Goal: Feedback & Contribution: Contribute content

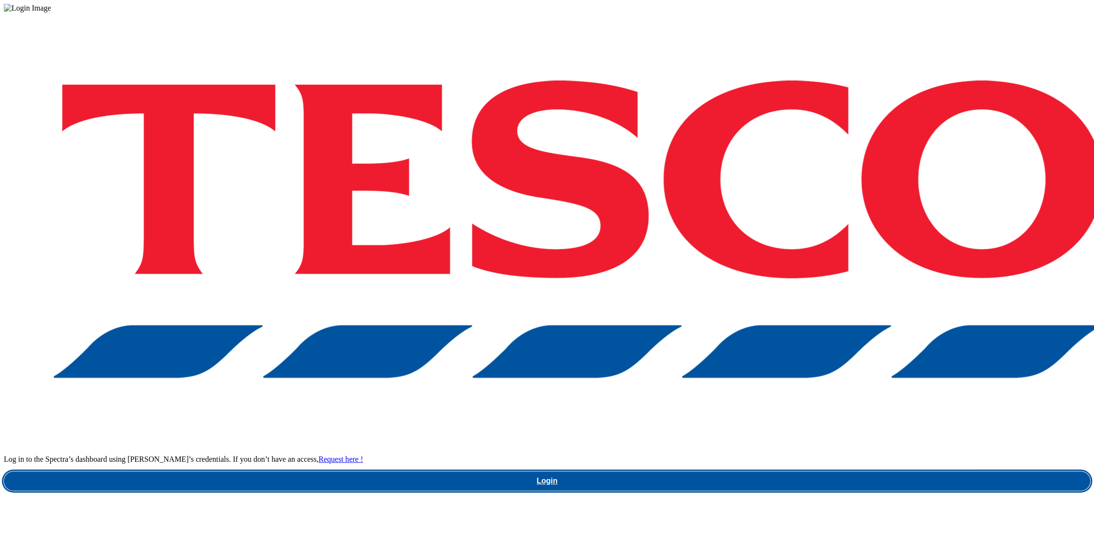
click at [813, 471] on link "Login" at bounding box center [547, 480] width 1087 height 19
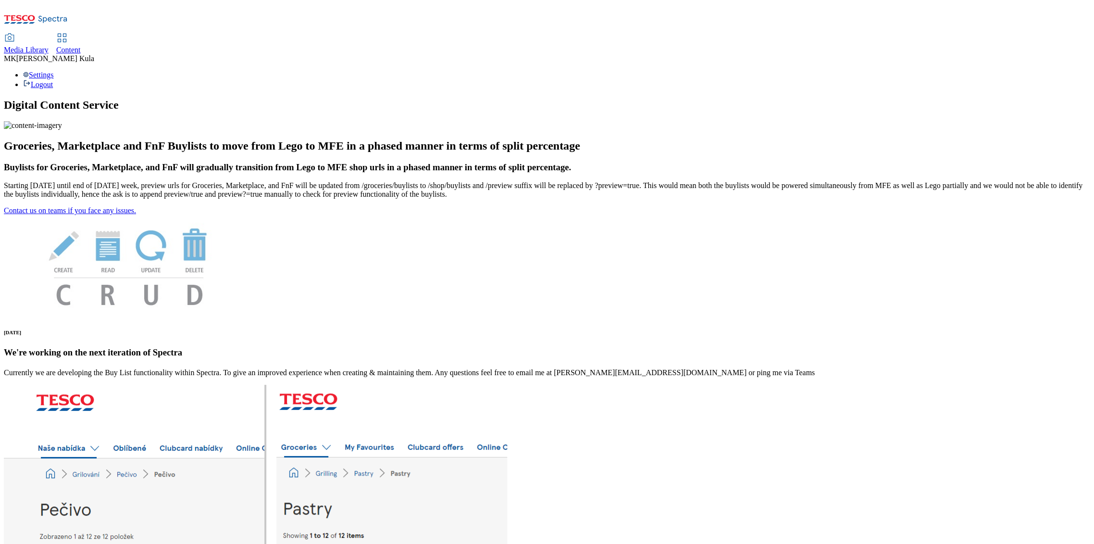
click at [49, 46] on span "Media Library" at bounding box center [26, 50] width 45 height 8
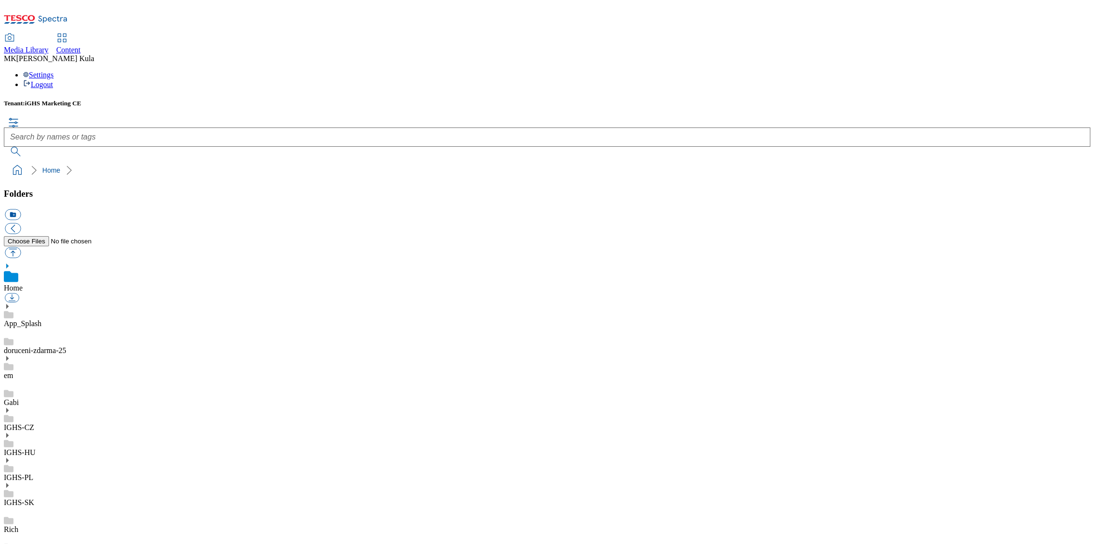
click at [22, 432] on div "IGHS-HU" at bounding box center [547, 444] width 1087 height 25
click at [11, 421] on icon at bounding box center [7, 424] width 7 height 7
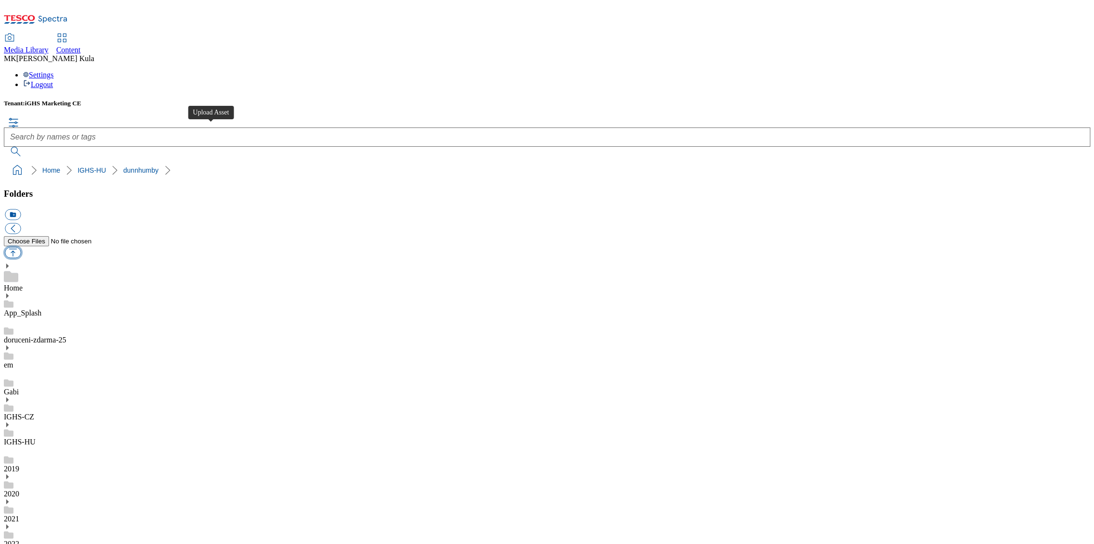
click at [21, 247] on button "button" at bounding box center [13, 252] width 16 height 11
type input "C:\fakepath\Cerbona_FAI_HU.jpg"
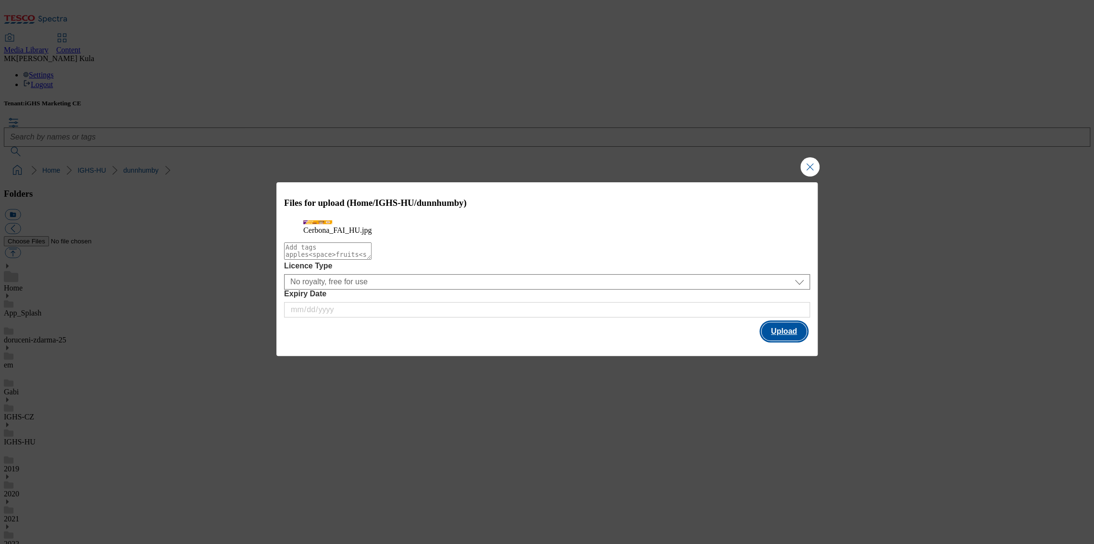
click at [783, 340] on button "Upload" at bounding box center [784, 331] width 45 height 18
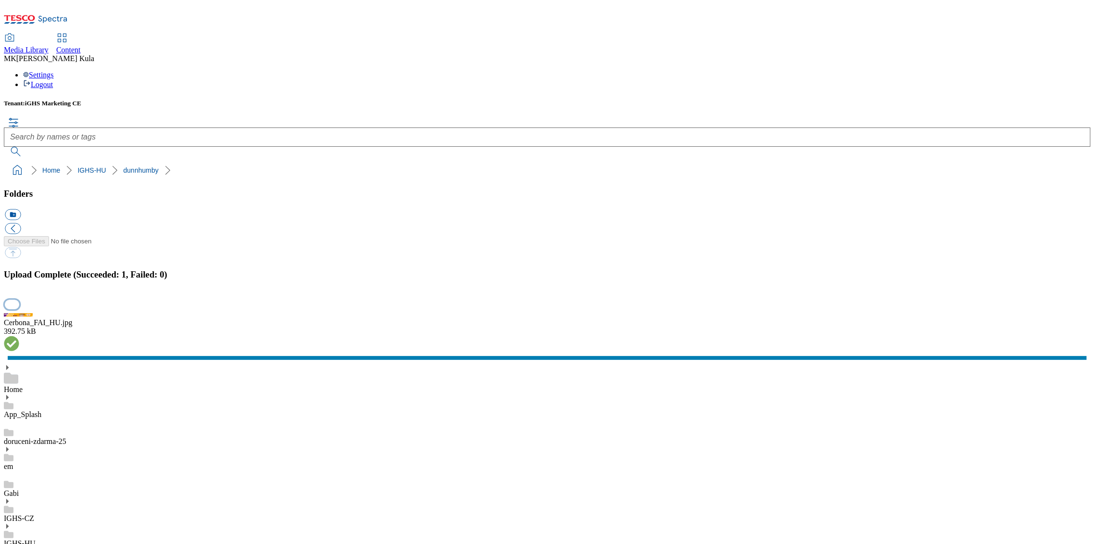
click at [19, 309] on button "button" at bounding box center [12, 304] width 14 height 9
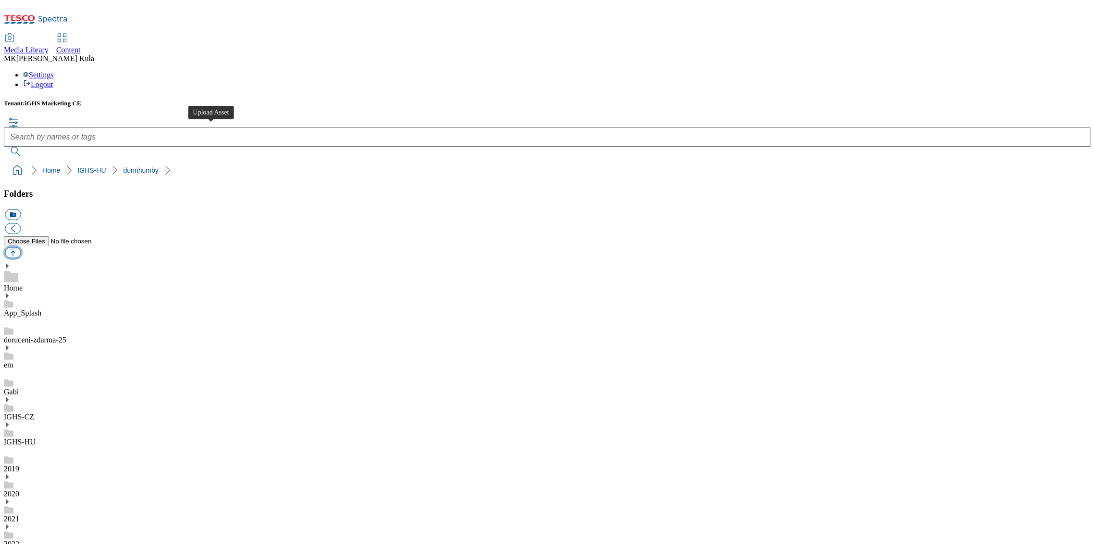
click at [21, 247] on button "button" at bounding box center [13, 252] width 16 height 11
type input "C:\fakepath\Cerbona_FAI_EN.jpg"
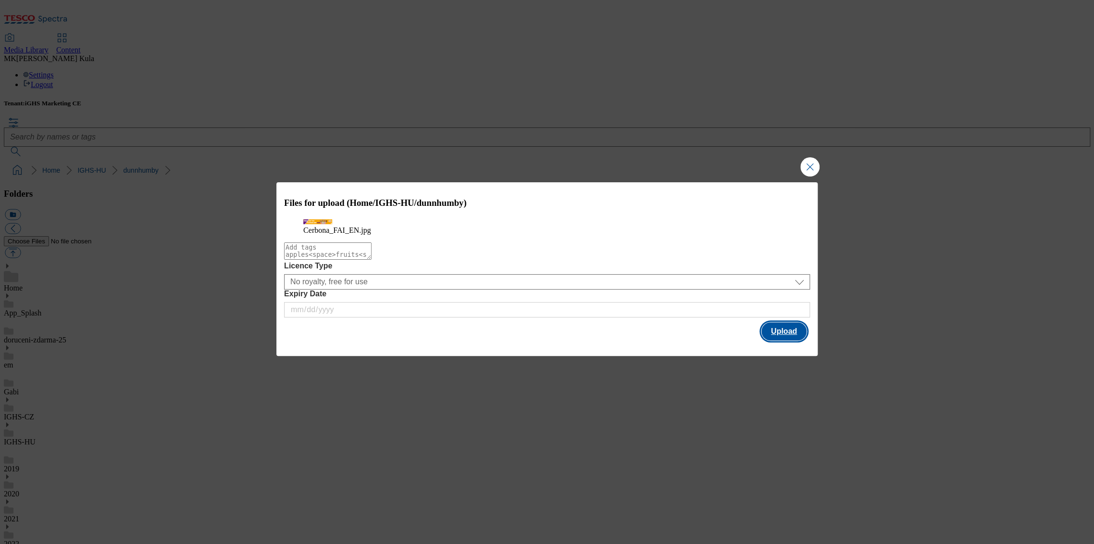
click at [794, 340] on button "Upload" at bounding box center [784, 331] width 45 height 18
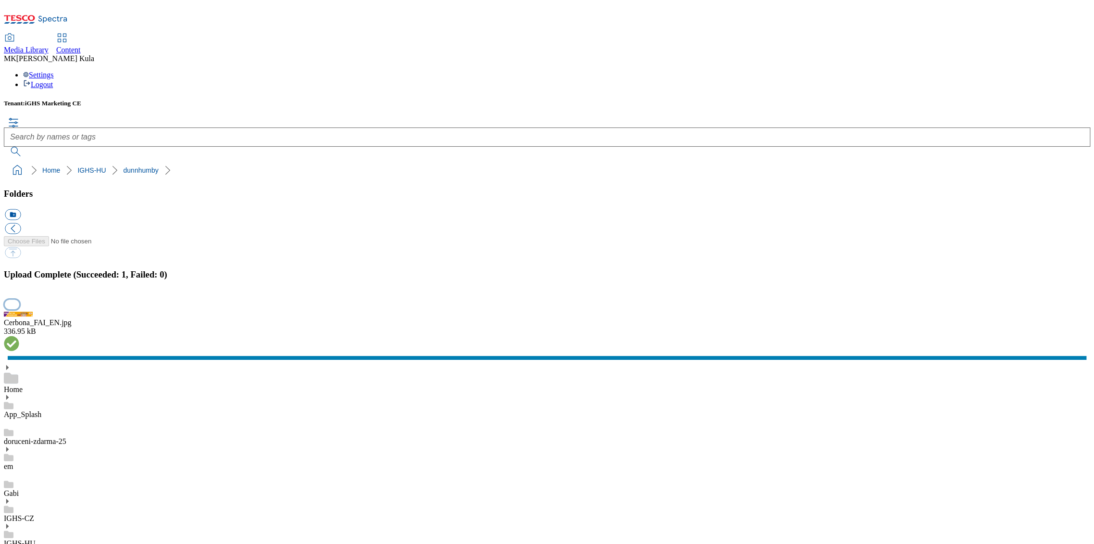
click at [19, 309] on button "button" at bounding box center [12, 304] width 14 height 9
